Goal: Complete application form

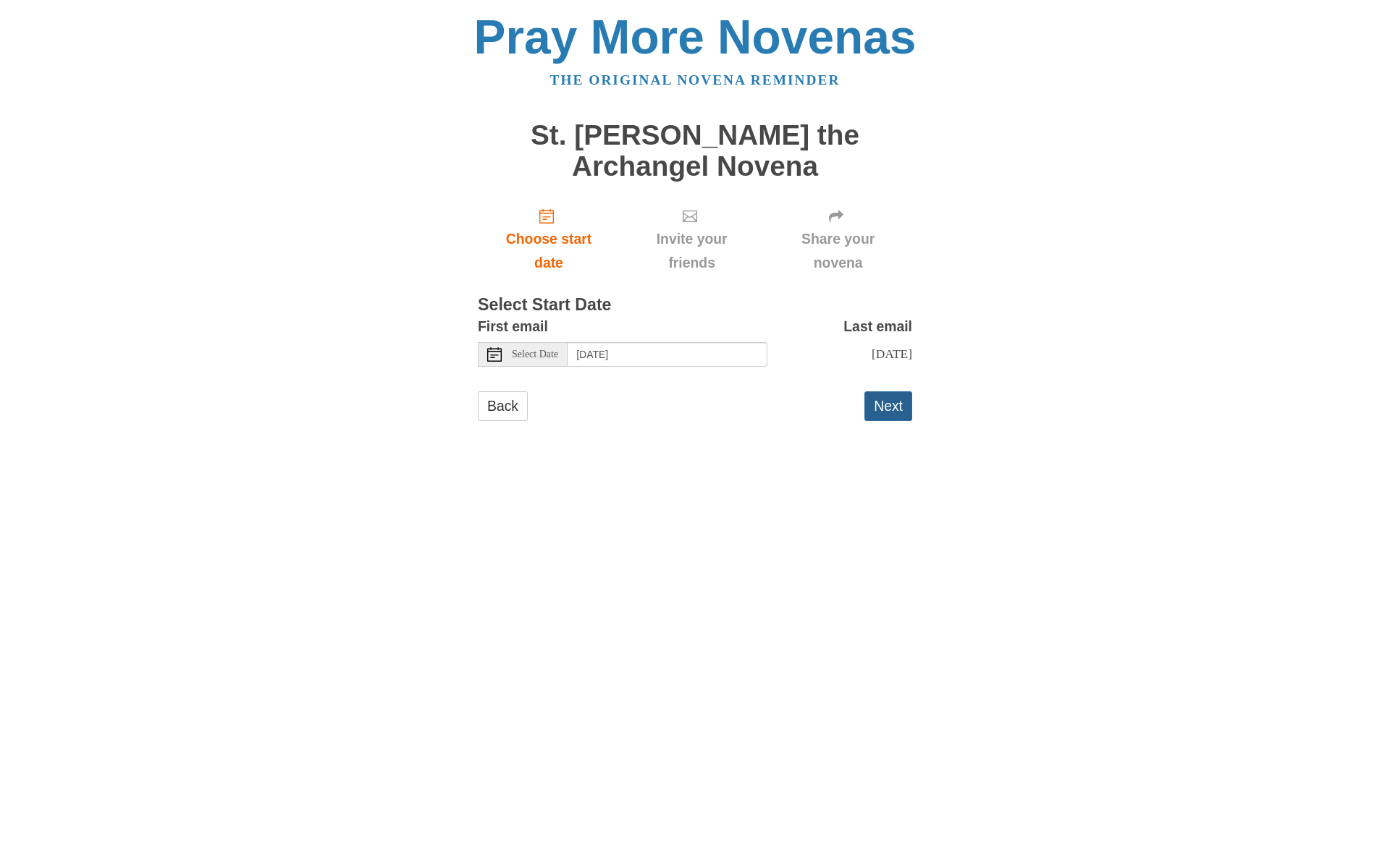
click at [892, 421] on button "Next" at bounding box center [888, 406] width 48 height 30
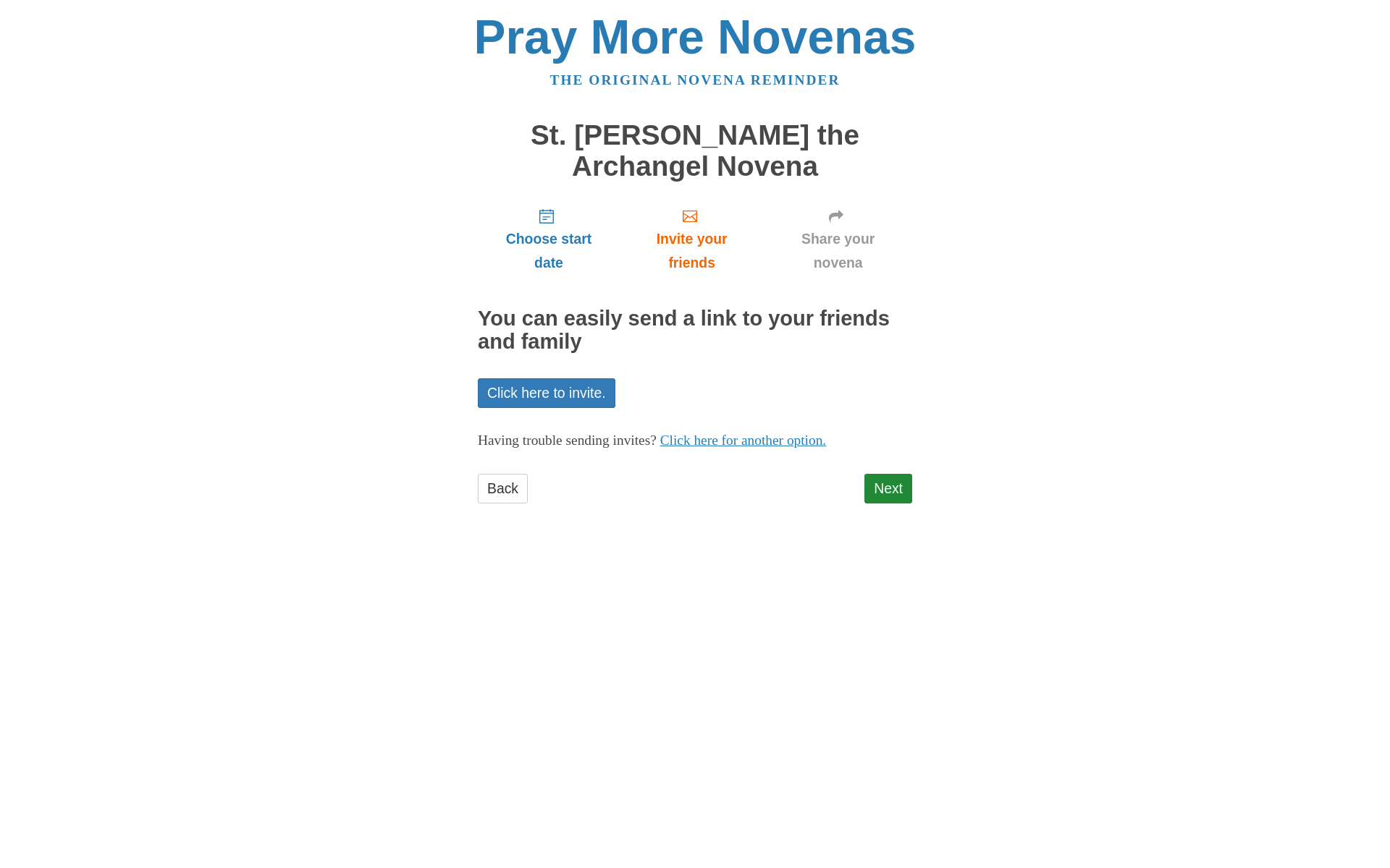
click at [882, 517] on div "Next" at bounding box center [888, 496] width 48 height 43
